Goal: Task Accomplishment & Management: Manage account settings

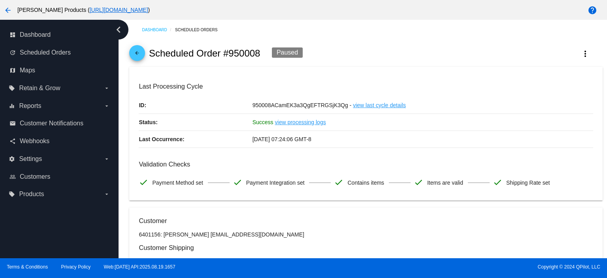
click at [137, 56] on mat-icon "arrow_back" at bounding box center [136, 54] width 9 height 9
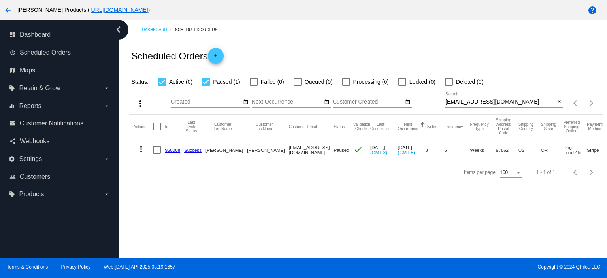
drag, startPoint x: 559, startPoint y: 101, endPoint x: 553, endPoint y: 95, distance: 7.5
click at [559, 101] on mat-icon "close" at bounding box center [559, 102] width 6 height 6
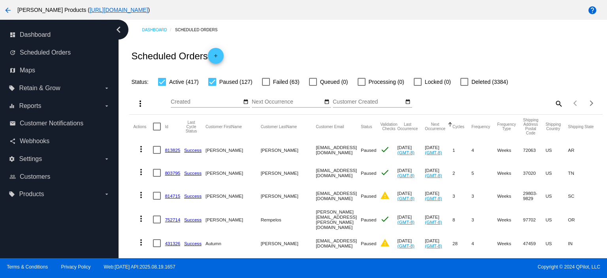
click at [209, 81] on div at bounding box center [212, 82] width 8 height 8
click at [212, 86] on input "Paused (127)" at bounding box center [212, 86] width 0 height 0
checkbox input "false"
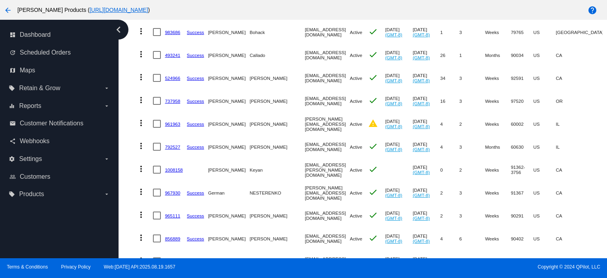
scroll to position [211, 0]
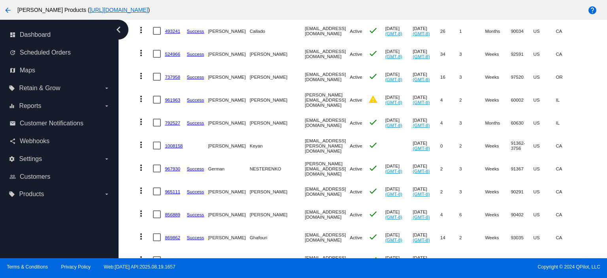
click at [170, 169] on link "967930" at bounding box center [172, 168] width 15 height 5
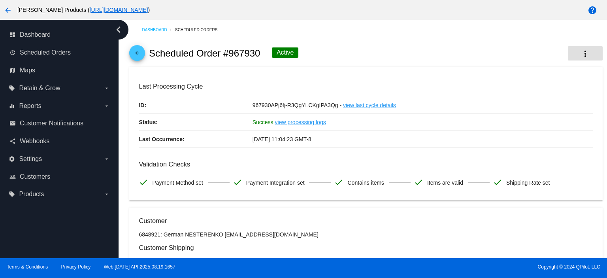
click at [580, 50] on mat-icon "more_vert" at bounding box center [584, 53] width 9 height 9
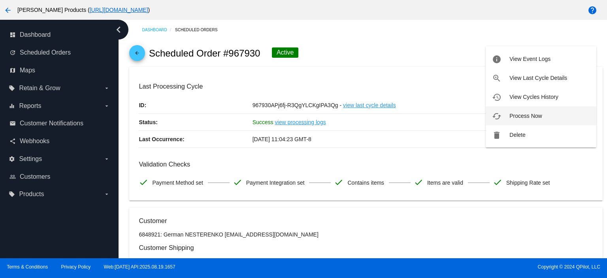
click at [536, 117] on span "Process Now" at bounding box center [525, 116] width 32 height 6
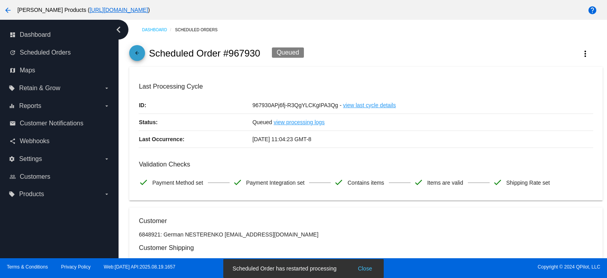
click at [137, 55] on mat-icon "arrow_back" at bounding box center [136, 54] width 9 height 9
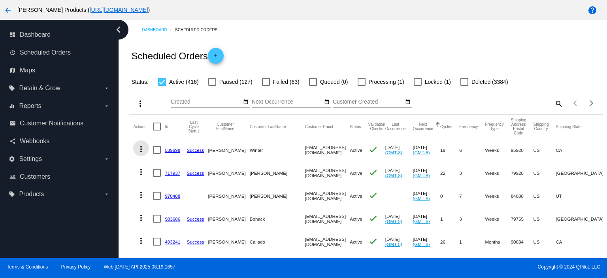
click at [139, 146] on mat-icon "more_vert" at bounding box center [140, 148] width 9 height 9
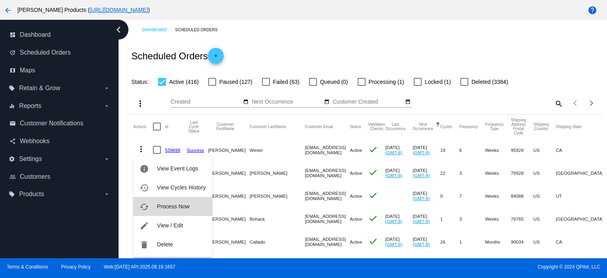
click at [158, 201] on button "cached Process Now" at bounding box center [172, 206] width 79 height 19
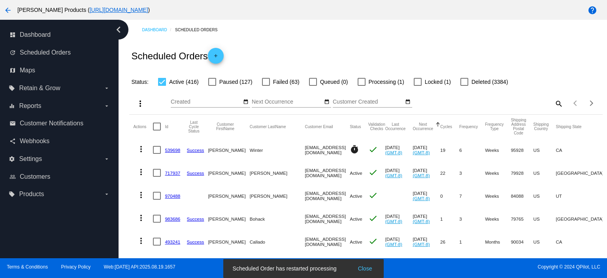
click at [140, 148] on mat-icon "more_vert" at bounding box center [140, 148] width 9 height 9
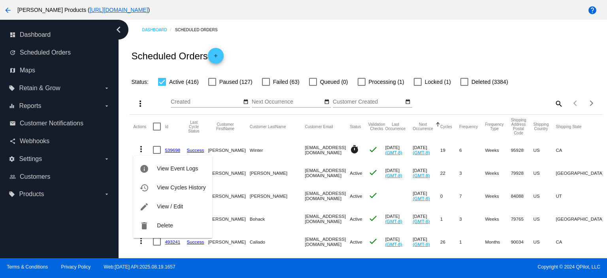
click at [320, 134] on div at bounding box center [303, 139] width 607 height 278
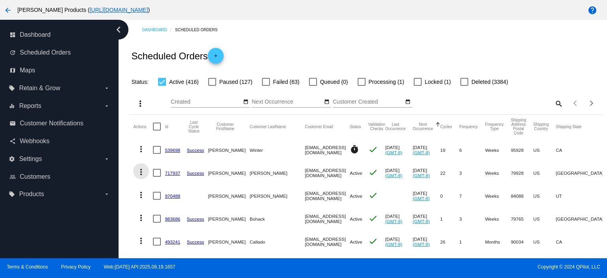
click at [141, 170] on mat-icon "more_vert" at bounding box center [140, 171] width 9 height 9
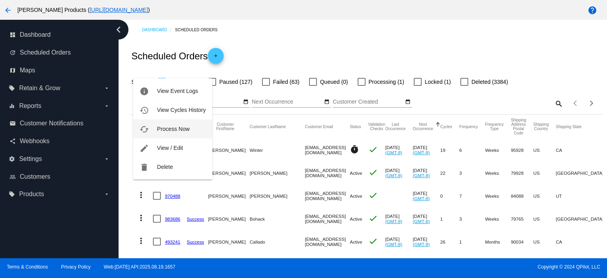
click at [167, 134] on button "cached Process Now" at bounding box center [172, 128] width 79 height 19
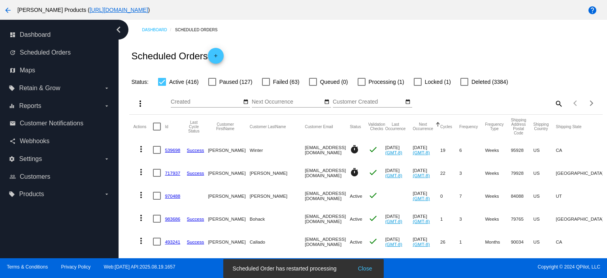
scroll to position [53, 0]
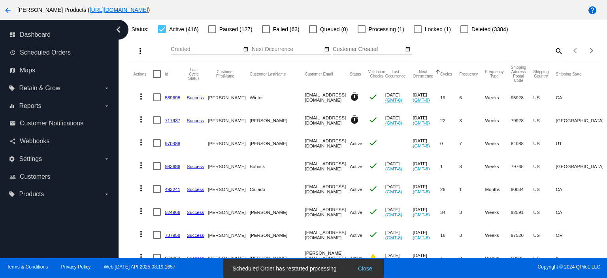
click at [139, 143] on mat-icon "more_vert" at bounding box center [140, 141] width 9 height 9
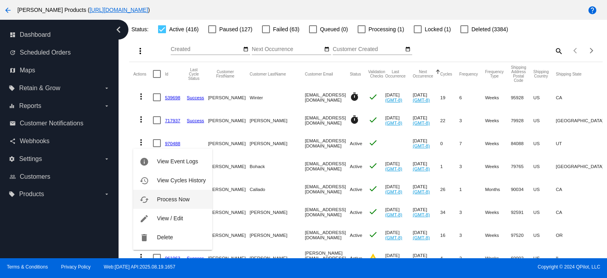
click at [175, 202] on span "Process Now" at bounding box center [173, 199] width 32 height 6
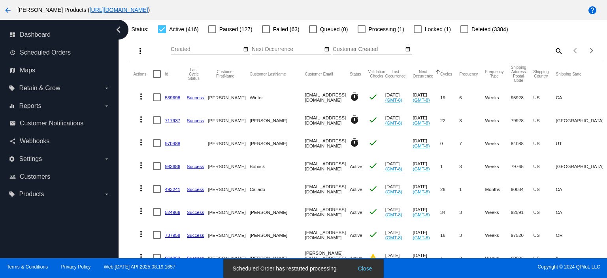
click at [141, 165] on mat-icon "more_vert" at bounding box center [140, 164] width 9 height 9
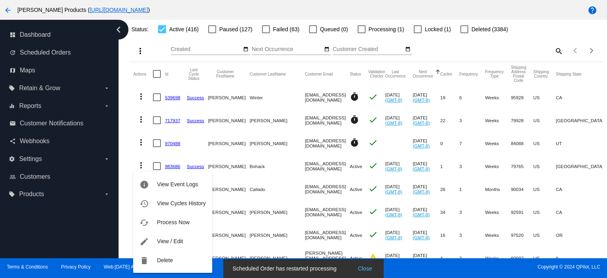
click at [165, 222] on span "Process Now" at bounding box center [173, 222] width 32 height 6
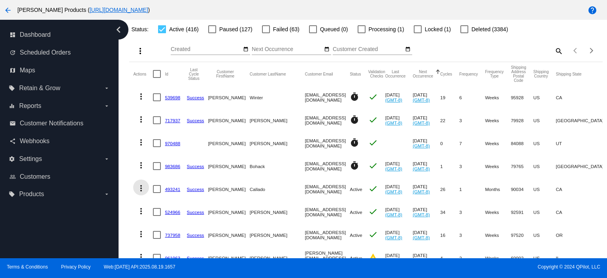
click at [139, 189] on mat-icon "more_vert" at bounding box center [140, 187] width 9 height 9
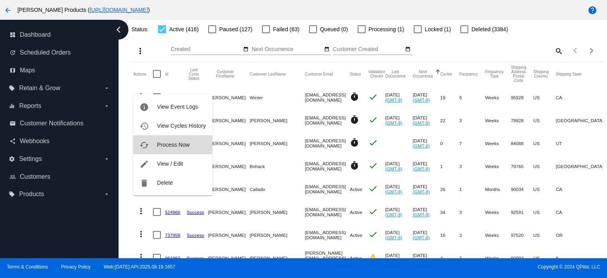
click at [168, 145] on span "Process Now" at bounding box center [173, 144] width 32 height 6
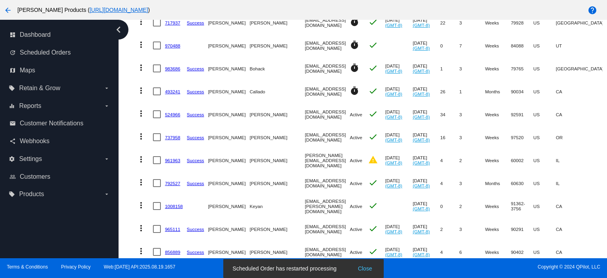
scroll to position [158, 0]
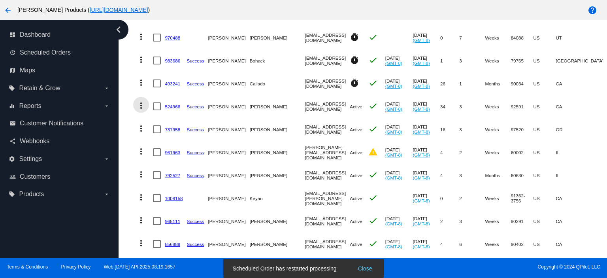
click at [142, 106] on mat-icon "more_vert" at bounding box center [140, 105] width 9 height 9
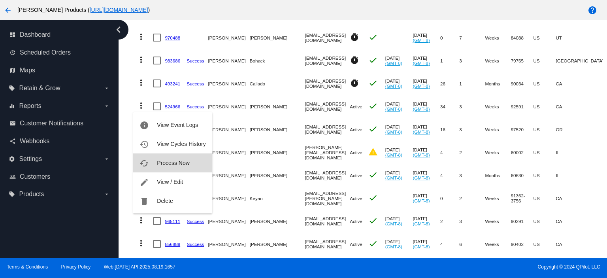
click at [173, 162] on span "Process Now" at bounding box center [173, 163] width 32 height 6
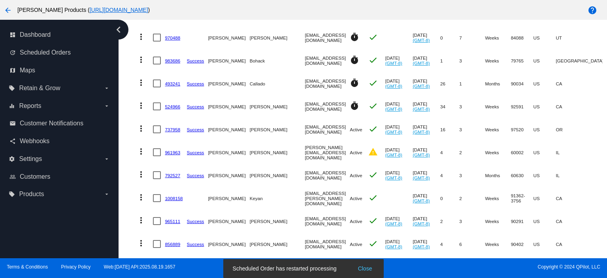
click at [139, 129] on mat-icon "more_vert" at bounding box center [140, 128] width 9 height 9
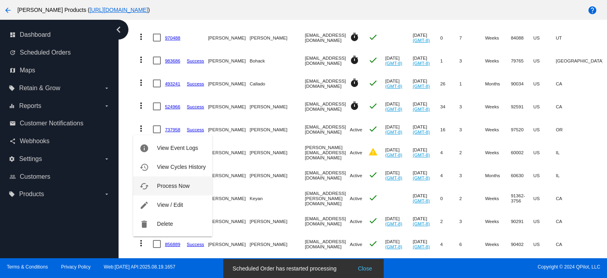
click at [177, 185] on span "Process Now" at bounding box center [173, 185] width 32 height 6
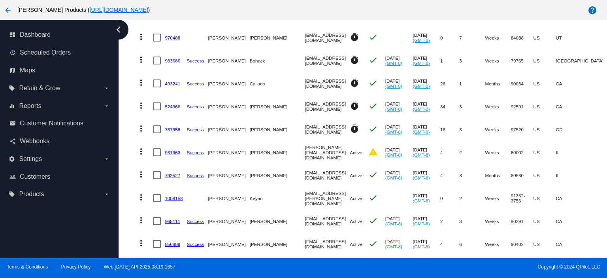
click at [172, 153] on link "961963" at bounding box center [172, 152] width 15 height 5
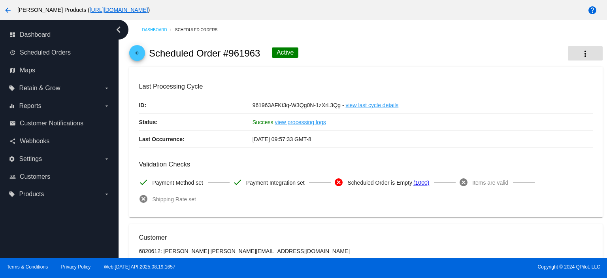
click at [580, 51] on mat-icon "more_vert" at bounding box center [584, 53] width 9 height 9
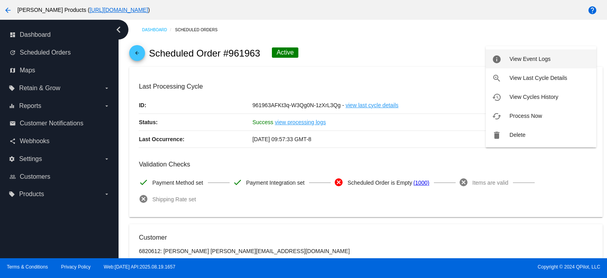
click at [556, 61] on button "info View Event Logs" at bounding box center [540, 58] width 111 height 19
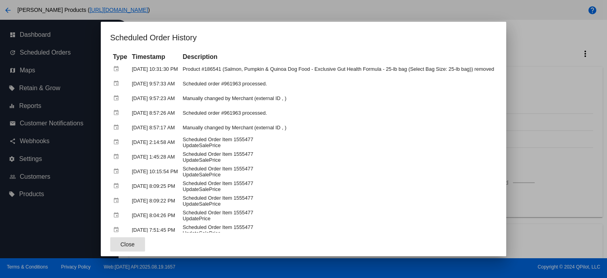
click at [280, 158] on td "Scheduled Order Item 1555477 UpdateSalePrice" at bounding box center [338, 157] width 315 height 14
click at [112, 247] on button "Close" at bounding box center [127, 244] width 35 height 14
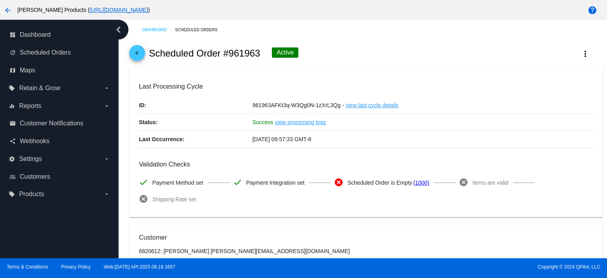
click at [140, 55] on mat-icon "arrow_back" at bounding box center [136, 54] width 9 height 9
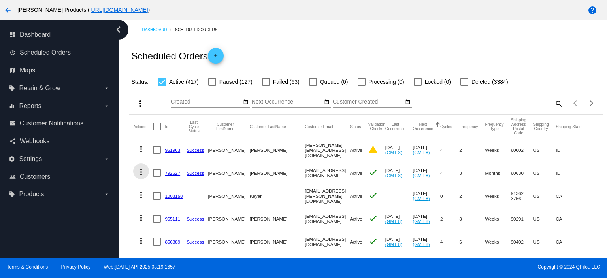
click at [142, 171] on mat-icon "more_vert" at bounding box center [140, 171] width 9 height 9
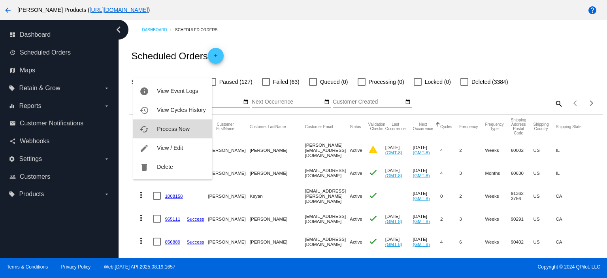
click at [173, 126] on span "Process Now" at bounding box center [173, 129] width 32 height 6
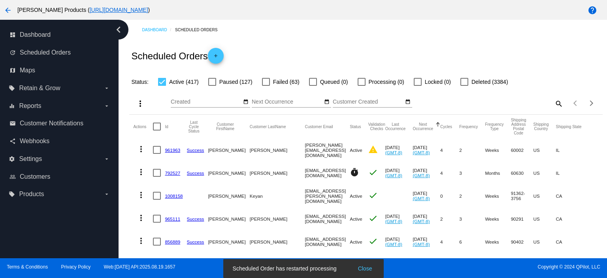
click at [140, 195] on mat-icon "more_vert" at bounding box center [140, 194] width 9 height 9
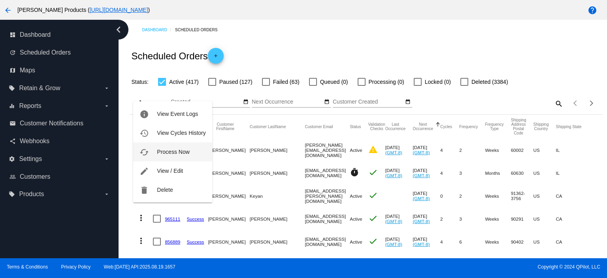
click at [169, 153] on span "Process Now" at bounding box center [173, 152] width 32 height 6
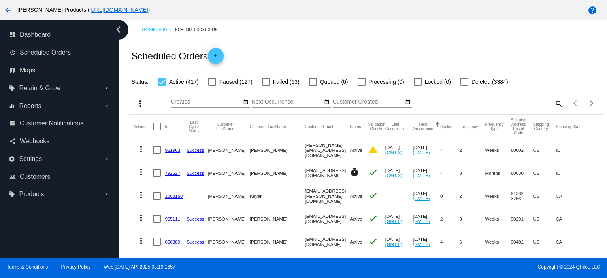
click at [141, 218] on mat-icon "more_vert" at bounding box center [140, 217] width 9 height 9
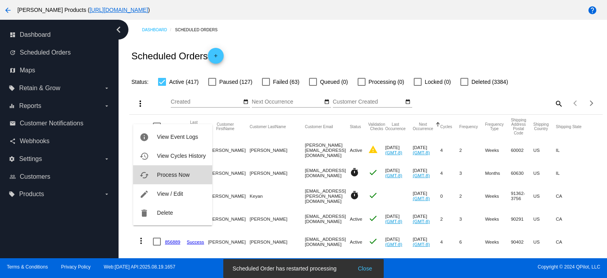
click at [174, 175] on span "Process Now" at bounding box center [173, 174] width 32 height 6
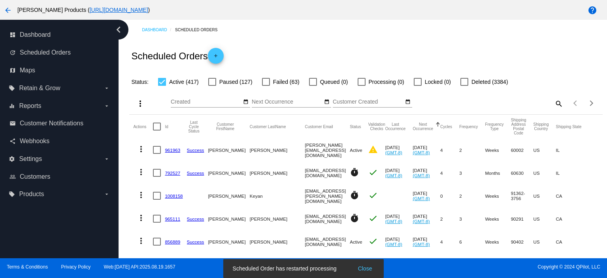
click at [553, 103] on mat-icon "search" at bounding box center [557, 103] width 9 height 12
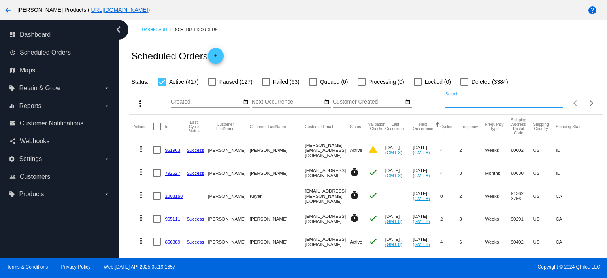
paste input "[EMAIL_ADDRESS][DOMAIN_NAME]"
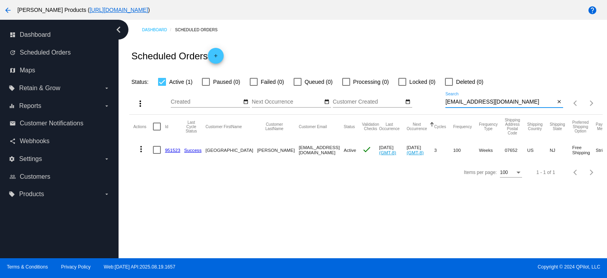
type input "[EMAIL_ADDRESS][DOMAIN_NAME]"
click at [172, 148] on link "951523" at bounding box center [172, 149] width 15 height 5
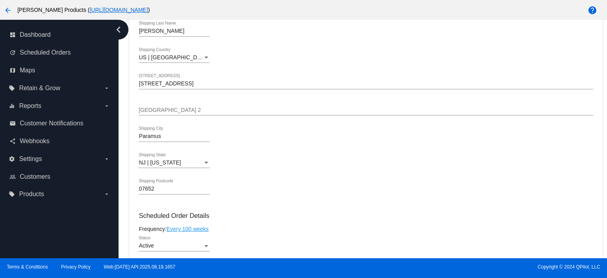
scroll to position [369, 0]
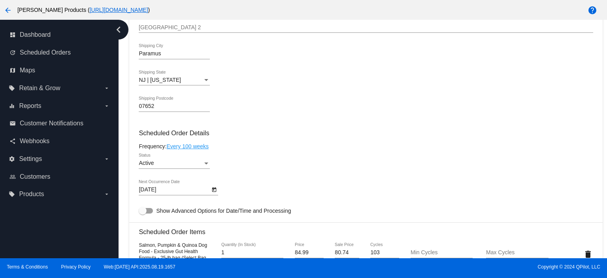
click at [185, 147] on link "Every 100 weeks" at bounding box center [187, 146] width 42 height 6
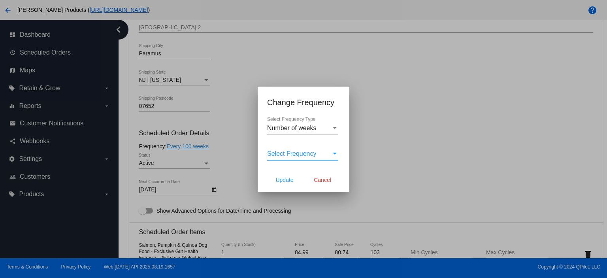
click at [282, 153] on span "Select Frequency" at bounding box center [291, 153] width 49 height 7
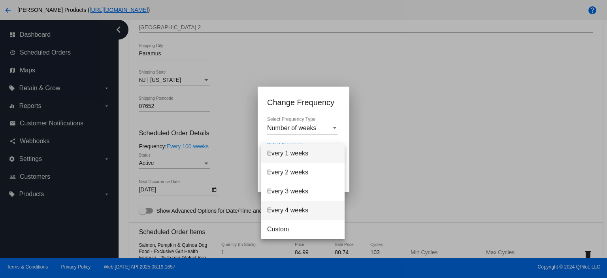
click at [284, 208] on span "Every 4 weeks" at bounding box center [302, 210] width 71 height 19
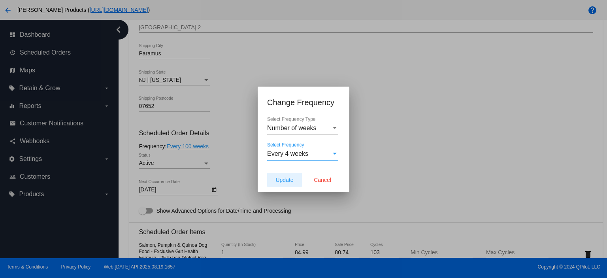
click at [283, 180] on span "Update" at bounding box center [284, 180] width 18 height 6
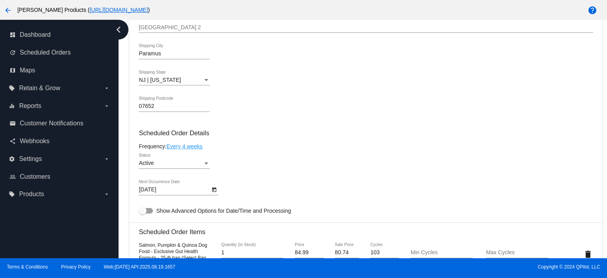
type input "[DATE]"
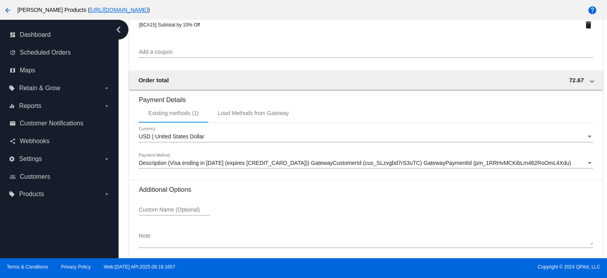
scroll to position [773, 0]
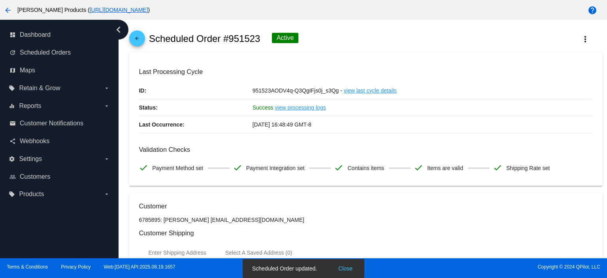
scroll to position [0, 0]
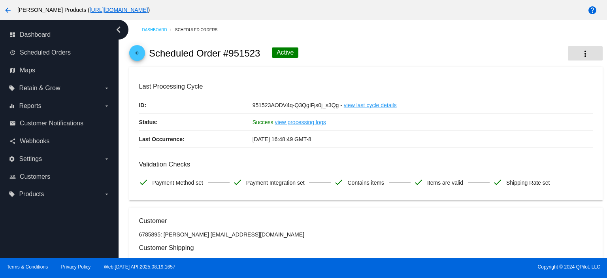
click at [580, 55] on mat-icon "more_vert" at bounding box center [584, 53] width 9 height 9
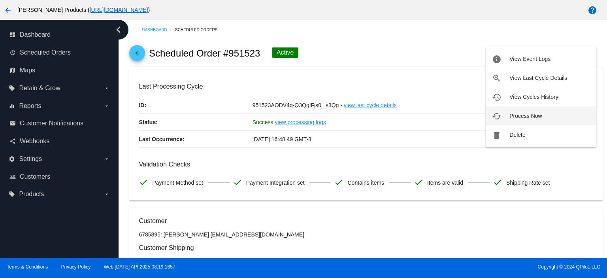
click at [532, 113] on span "Process Now" at bounding box center [525, 116] width 32 height 6
